Goal: Check status: Check status

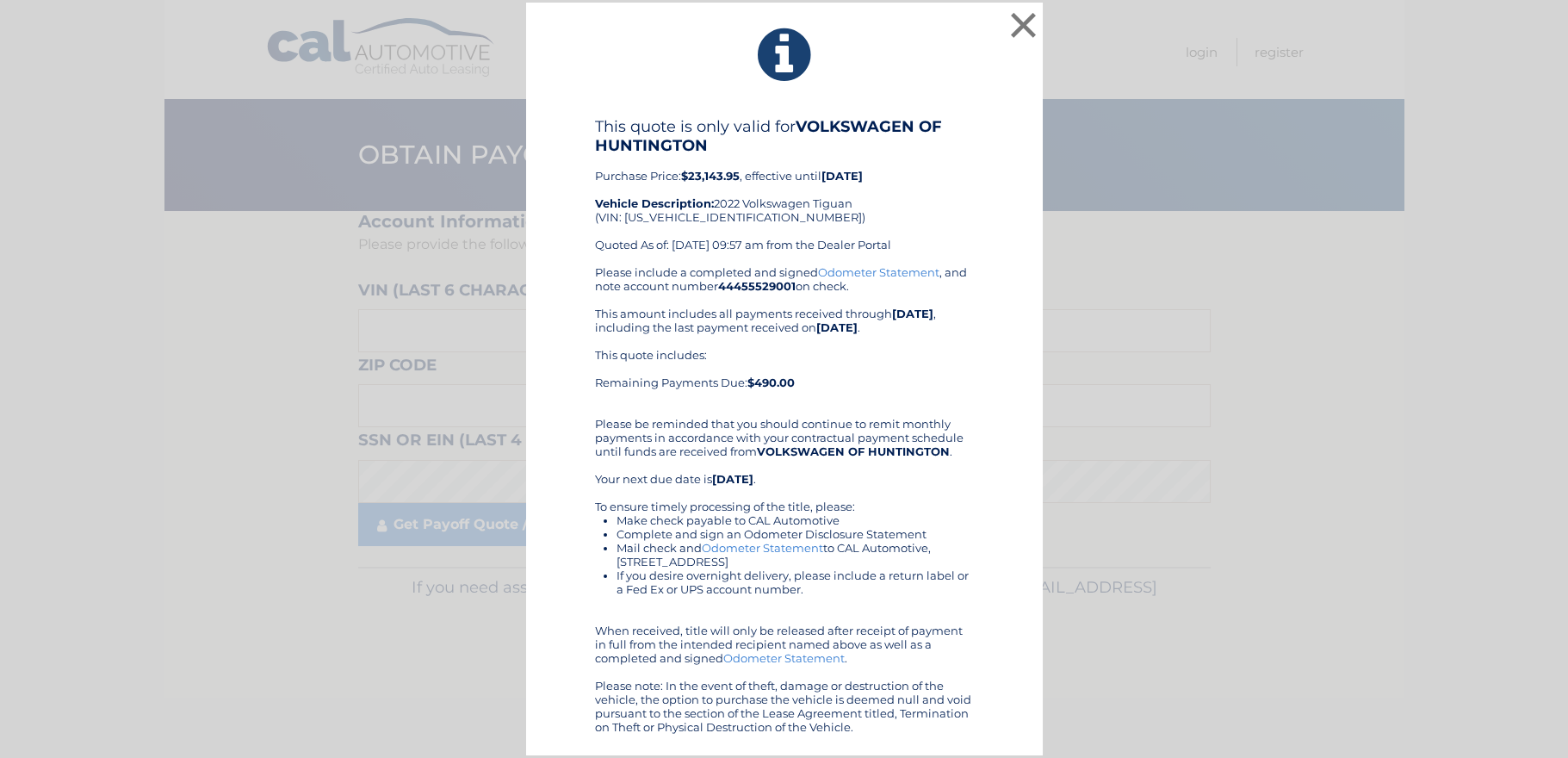
click at [1045, 30] on div "× This quote is only valid for VOLKSWAGEN OF HUNTINGTON Purchase Price: $23,143…" at bounding box center [784, 379] width 1554 height 753
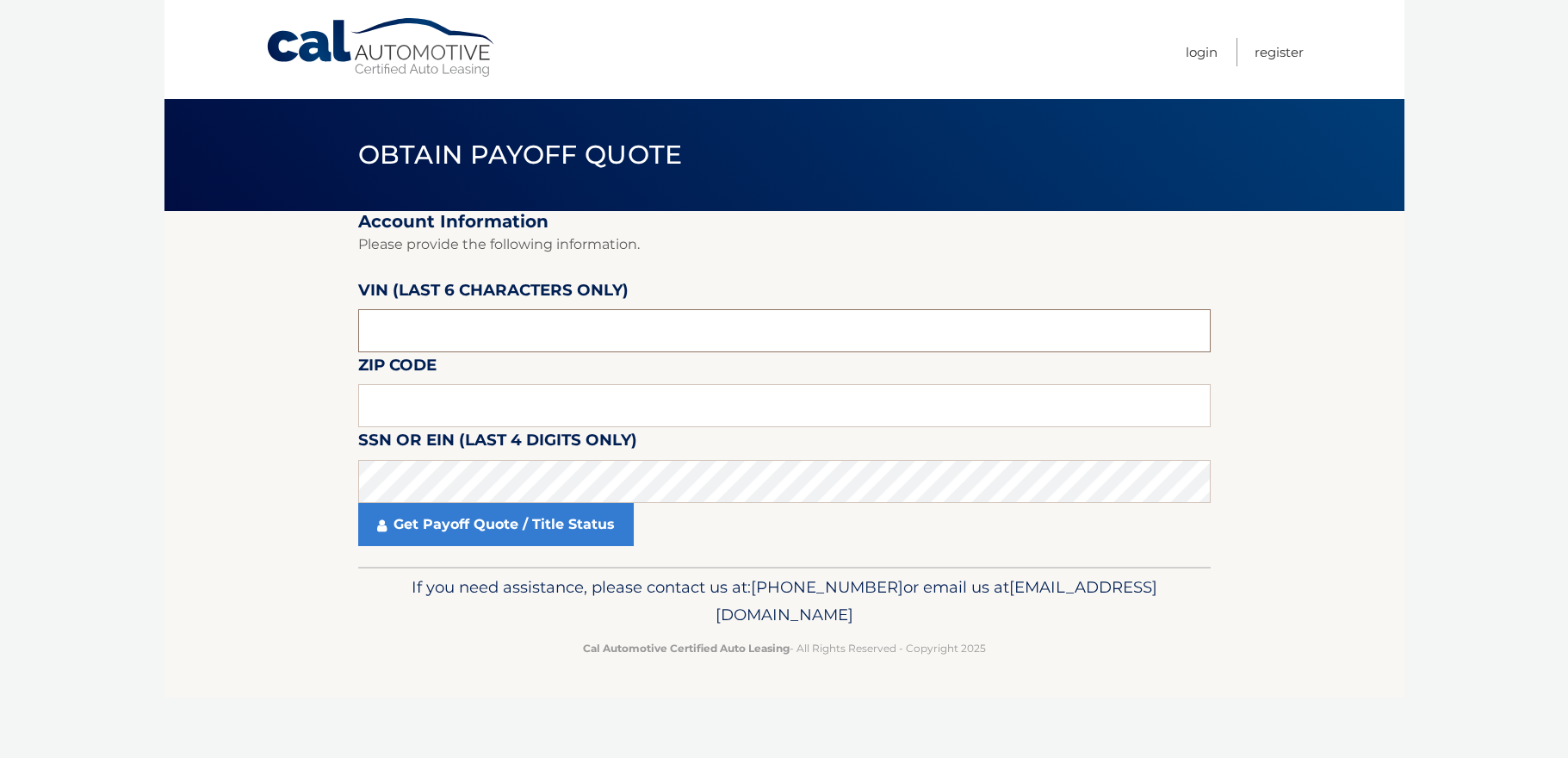
click at [603, 328] on input "text" at bounding box center [785, 331] width 853 height 43
type input "534595"
click at [738, 413] on input "text" at bounding box center [785, 406] width 853 height 43
type input "11377"
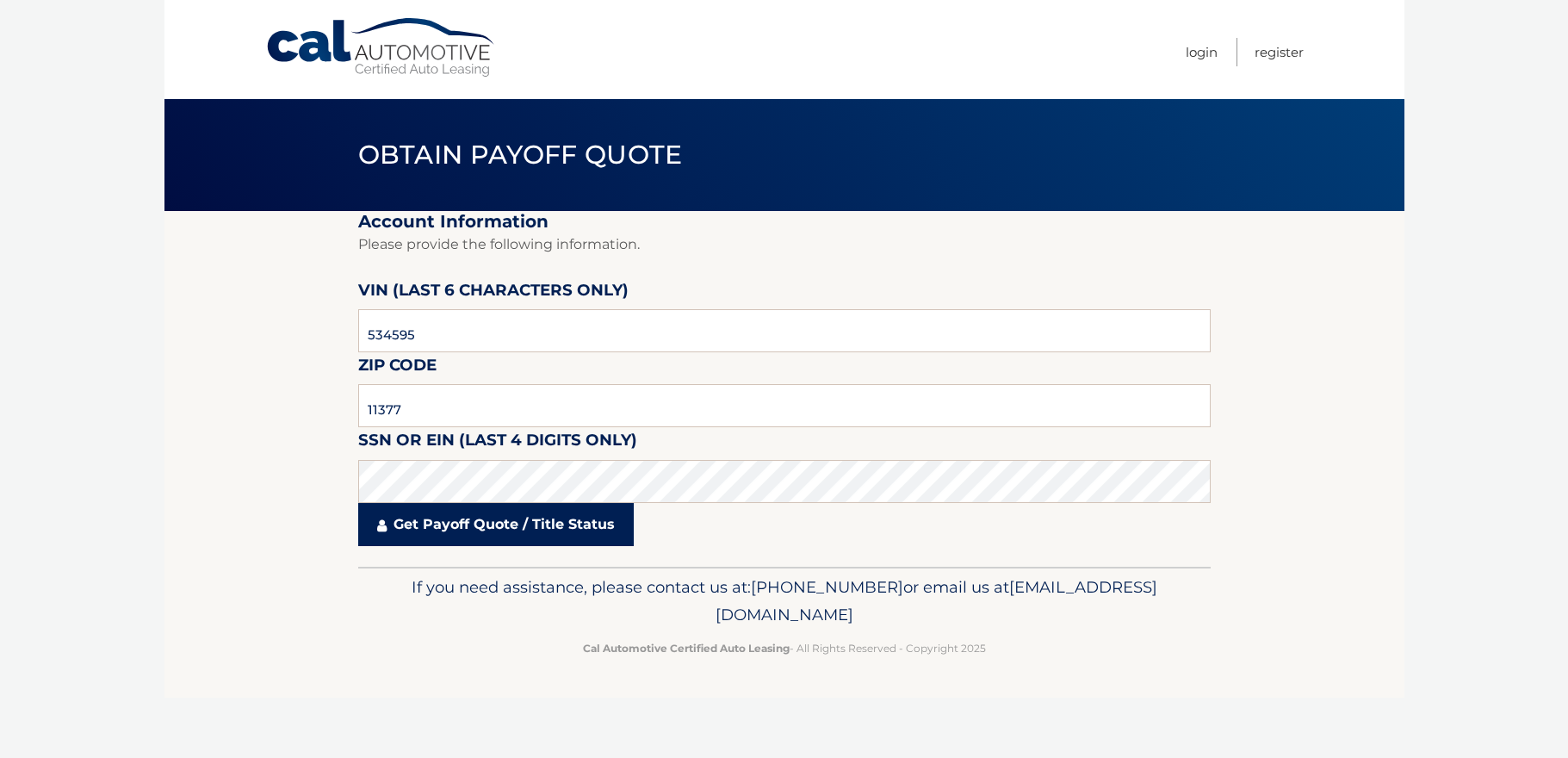
click at [549, 526] on link "Get Payoff Quote / Title Status" at bounding box center [496, 524] width 275 height 43
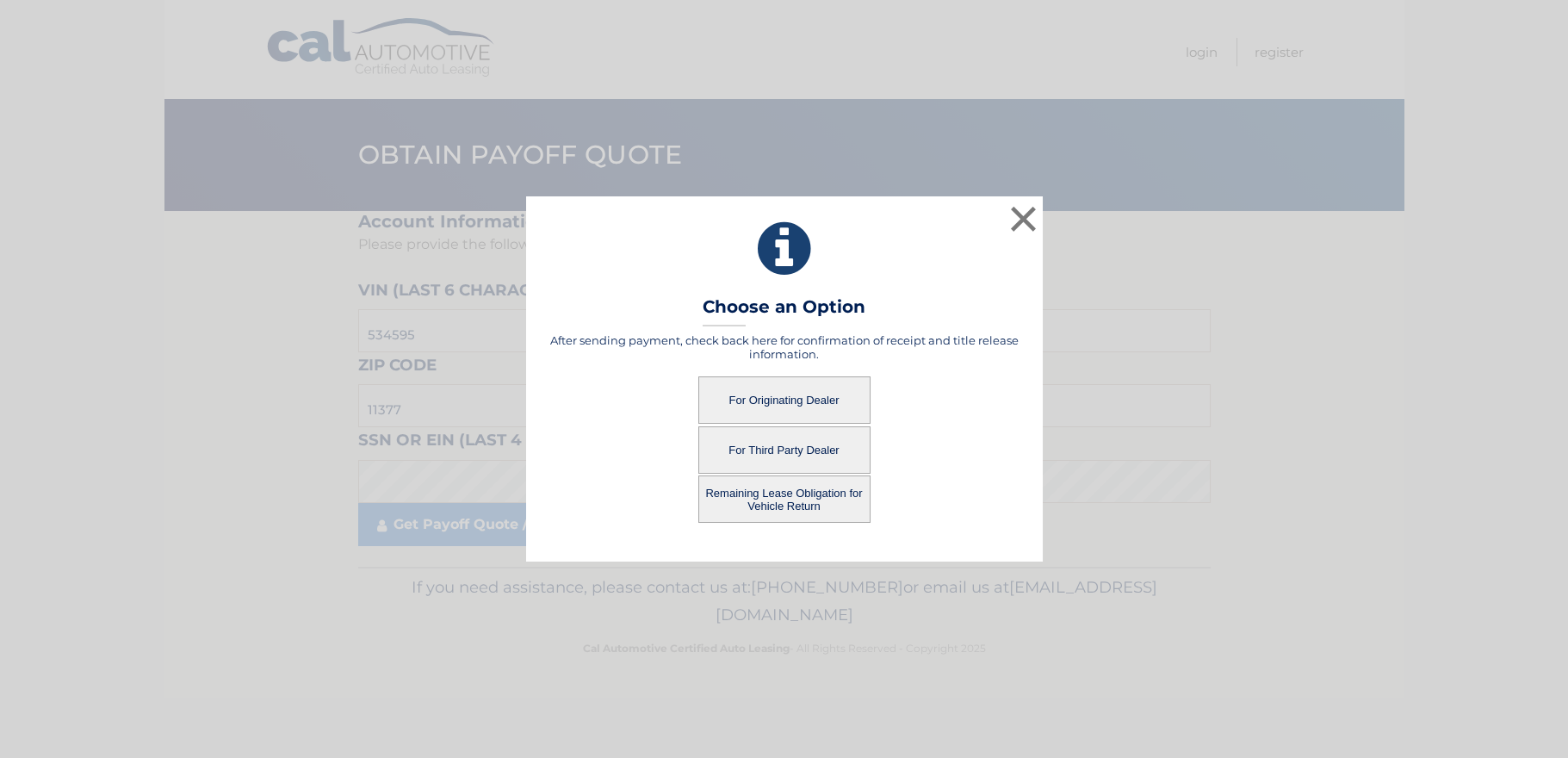
click at [794, 400] on button "For Originating Dealer" at bounding box center [784, 400] width 173 height 47
click at [806, 392] on button "For Originating Dealer" at bounding box center [784, 400] width 173 height 47
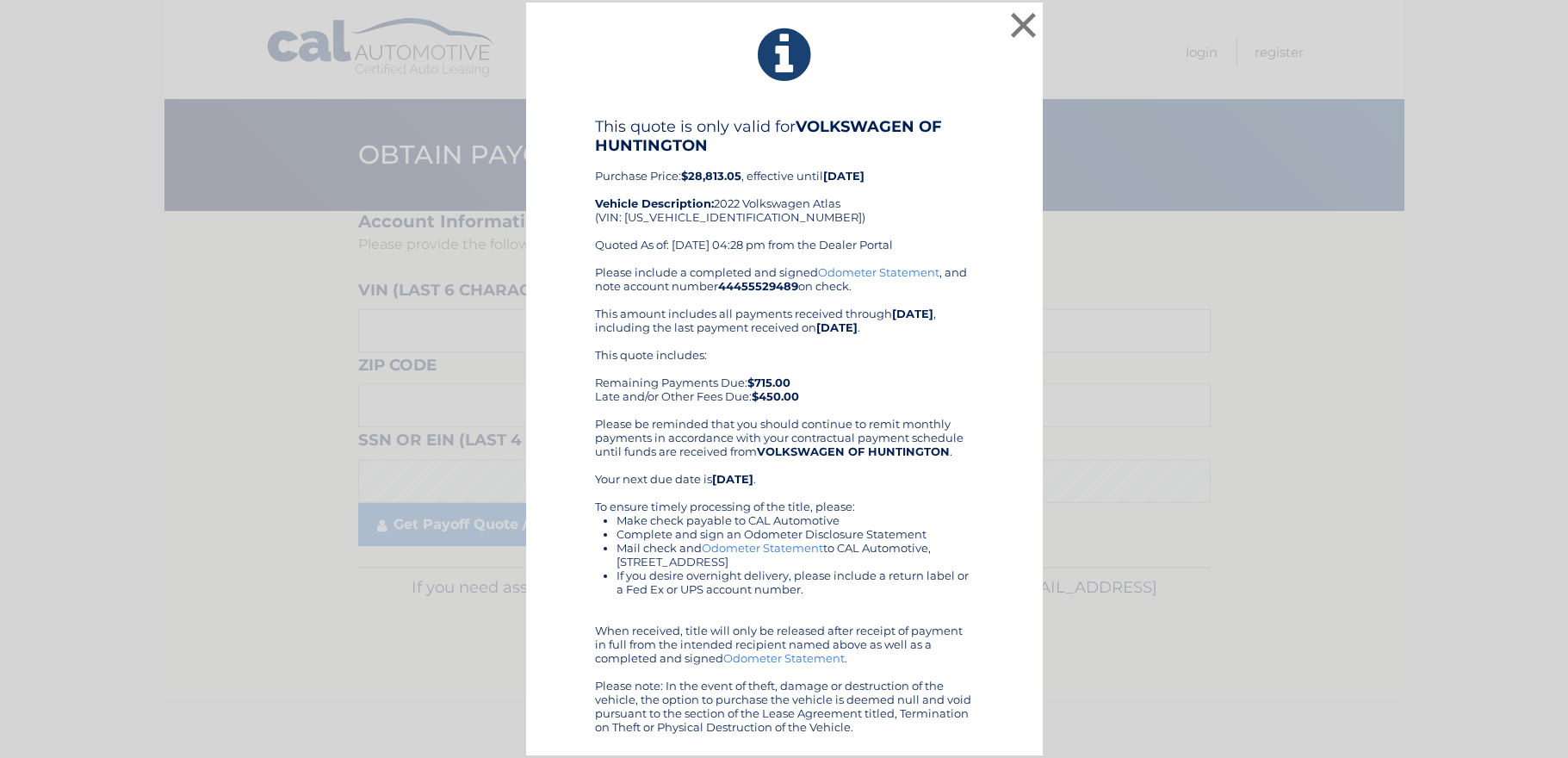
click at [707, 217] on div "This quote is only valid for VOLKSWAGEN OF HUNTINGTON Purchase Price: $28,813.0…" at bounding box center [785, 191] width 379 height 148
copy div "[US_VEHICLE_IDENTIFICATION_NUMBER]"
click at [892, 318] on b "[DATE]" at bounding box center [913, 313] width 41 height 13
